Goal: Use online tool/utility: Utilize a website feature to perform a specific function

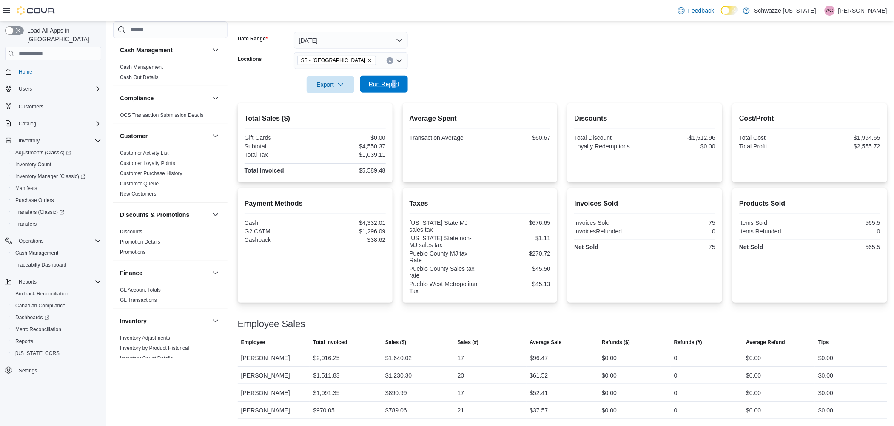
scroll to position [319, 0]
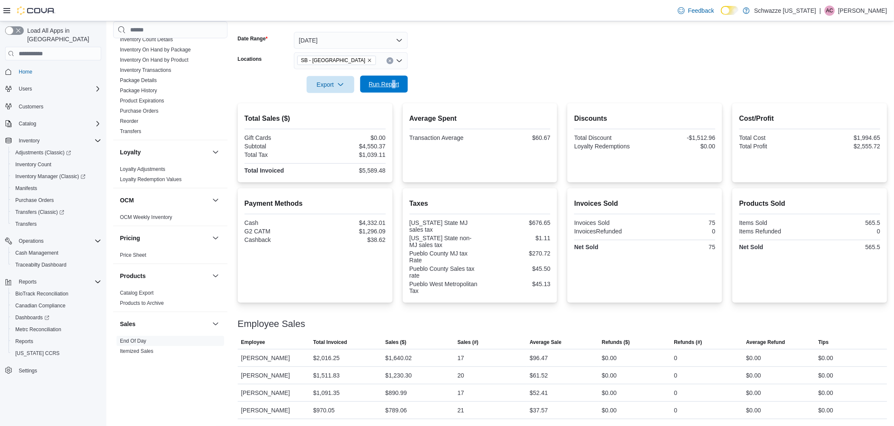
click at [386, 79] on span "Run Report" at bounding box center [383, 84] width 37 height 17
click at [393, 83] on span "Run Report" at bounding box center [384, 84] width 31 height 9
click at [399, 77] on span "Run Report" at bounding box center [383, 84] width 37 height 17
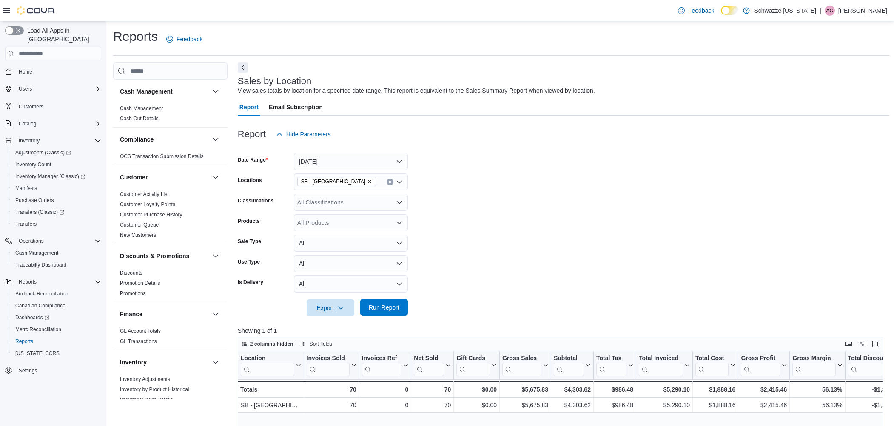
scroll to position [259, 0]
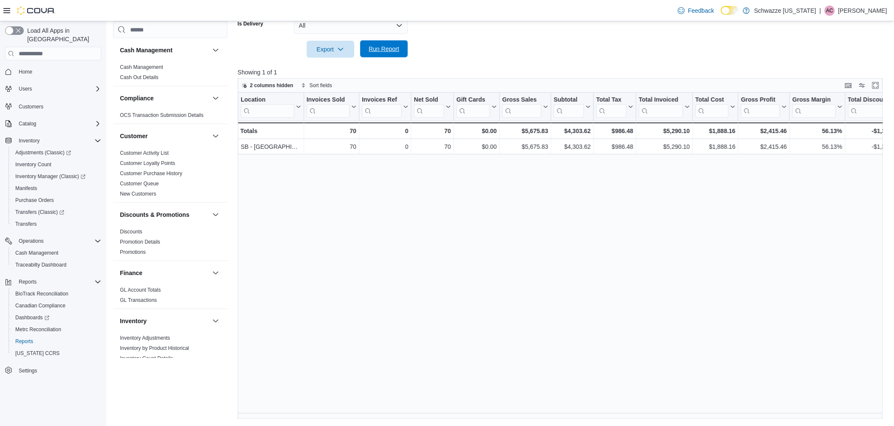
click at [397, 51] on span "Run Report" at bounding box center [384, 49] width 31 height 9
click at [402, 50] on span "Run Report" at bounding box center [383, 48] width 37 height 17
